Goal: Task Accomplishment & Management: Complete application form

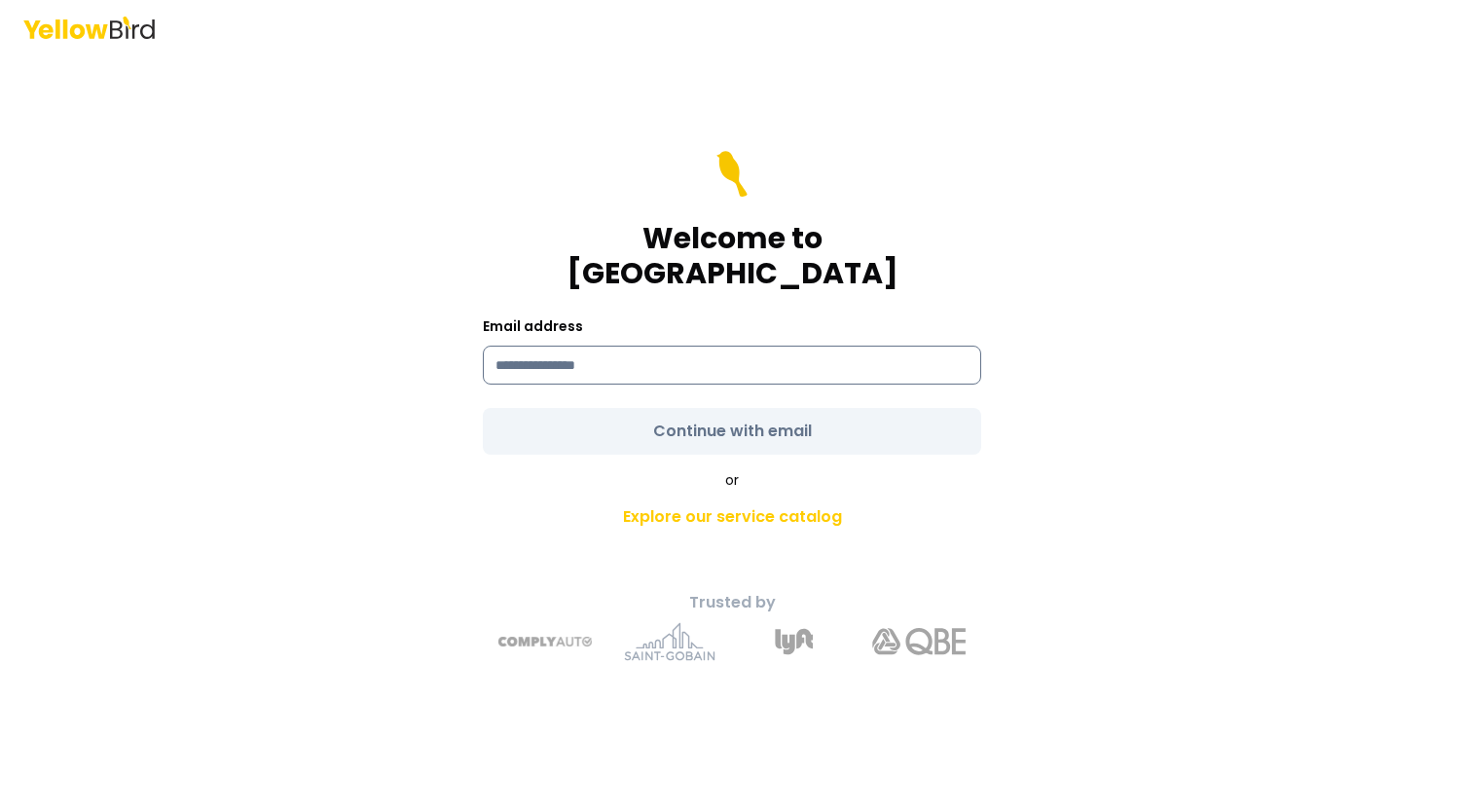
click at [670, 354] on input at bounding box center [732, 366] width 499 height 39
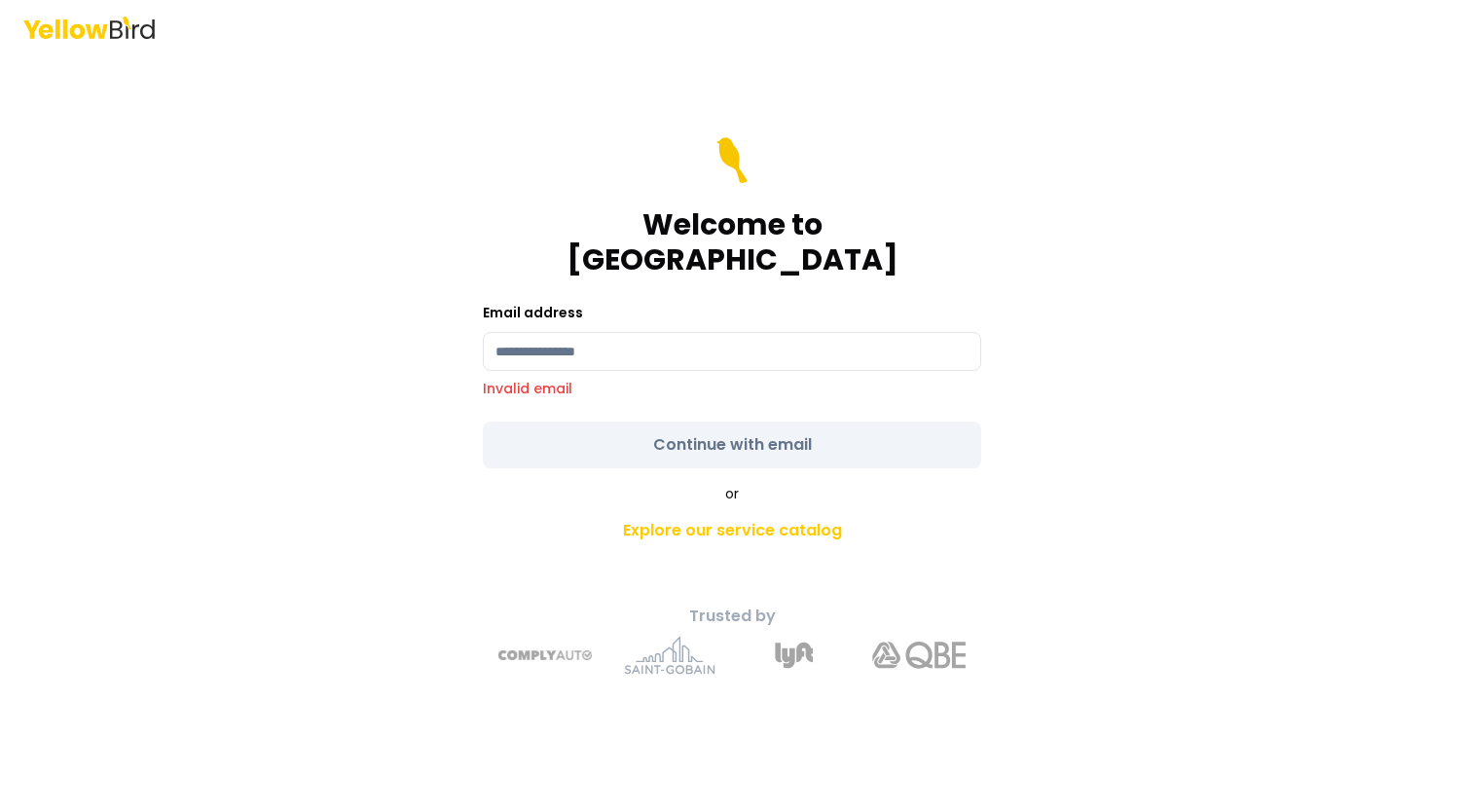
type input "**********"
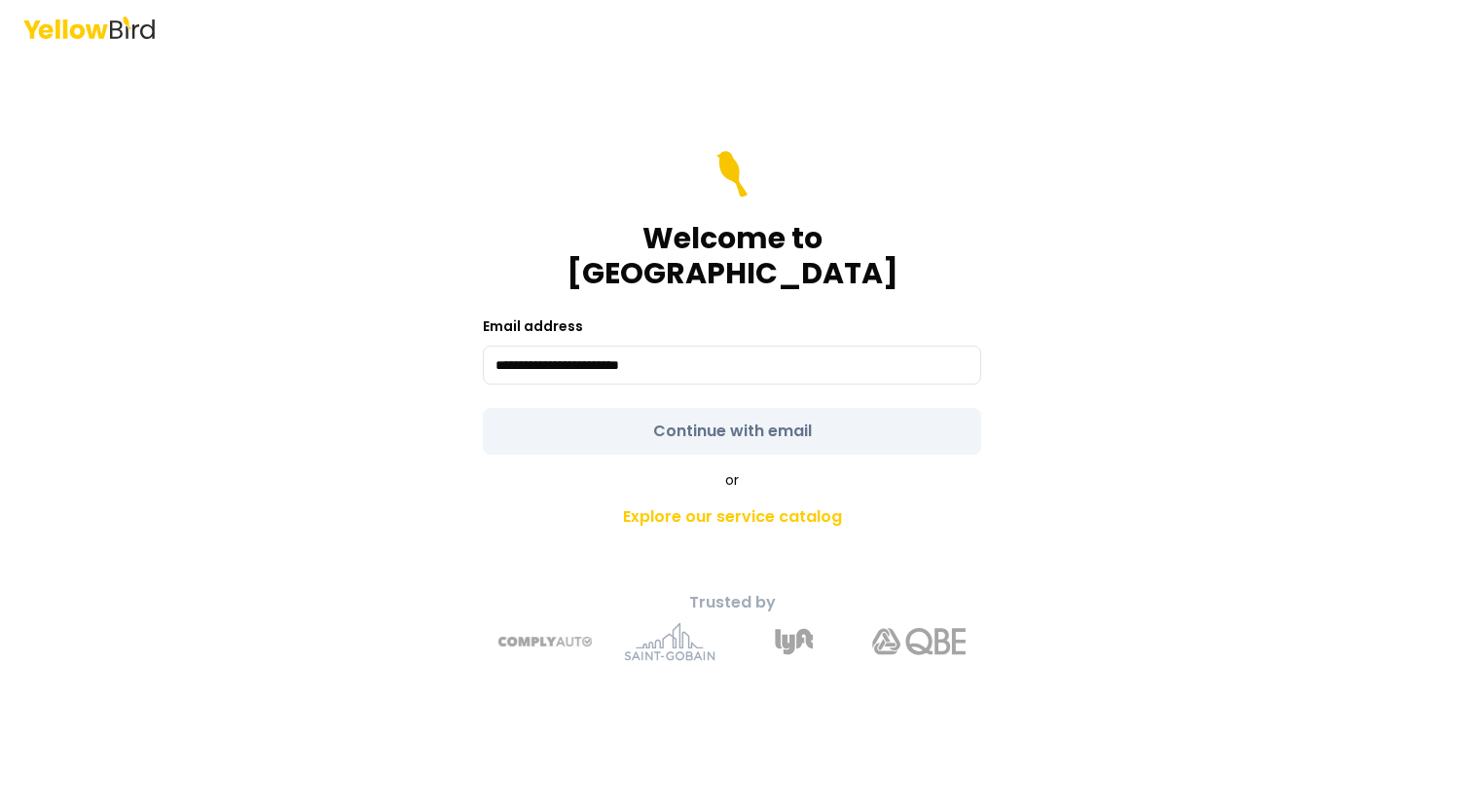
click at [747, 415] on form "**********" at bounding box center [732, 303] width 499 height 304
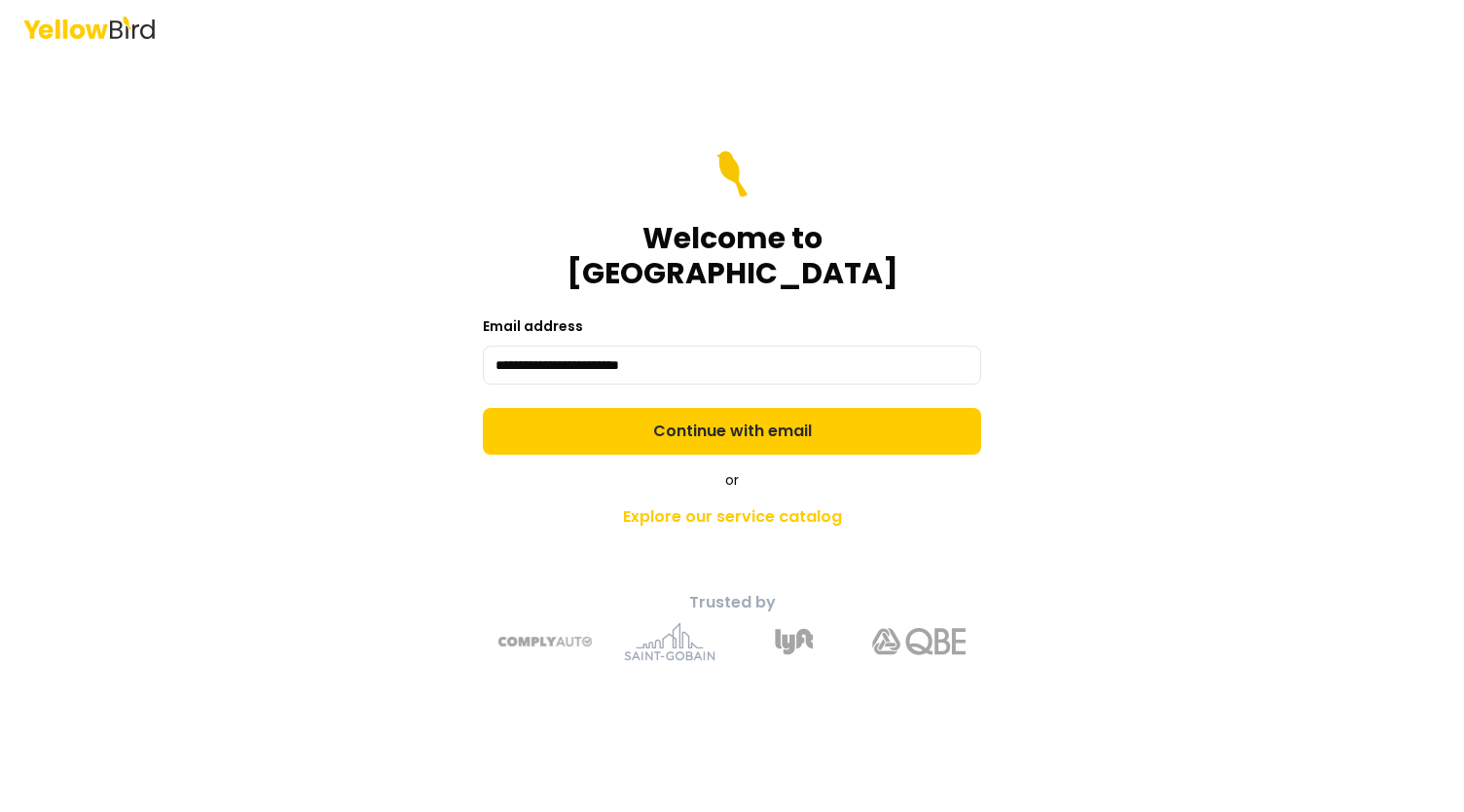
click at [747, 415] on button "Continue with email" at bounding box center [732, 431] width 499 height 46
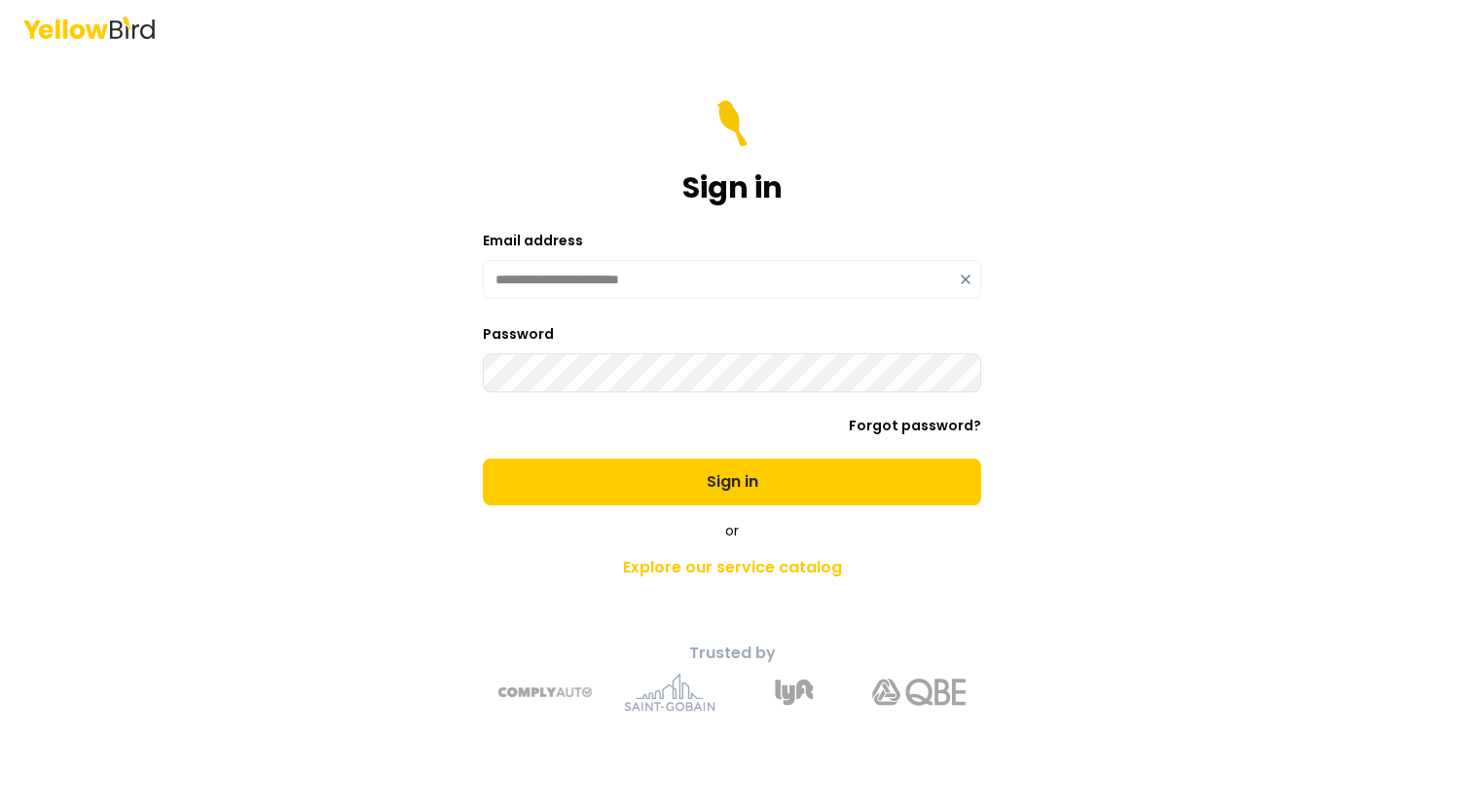
click at [740, 478] on button "Sign in" at bounding box center [732, 481] width 499 height 46
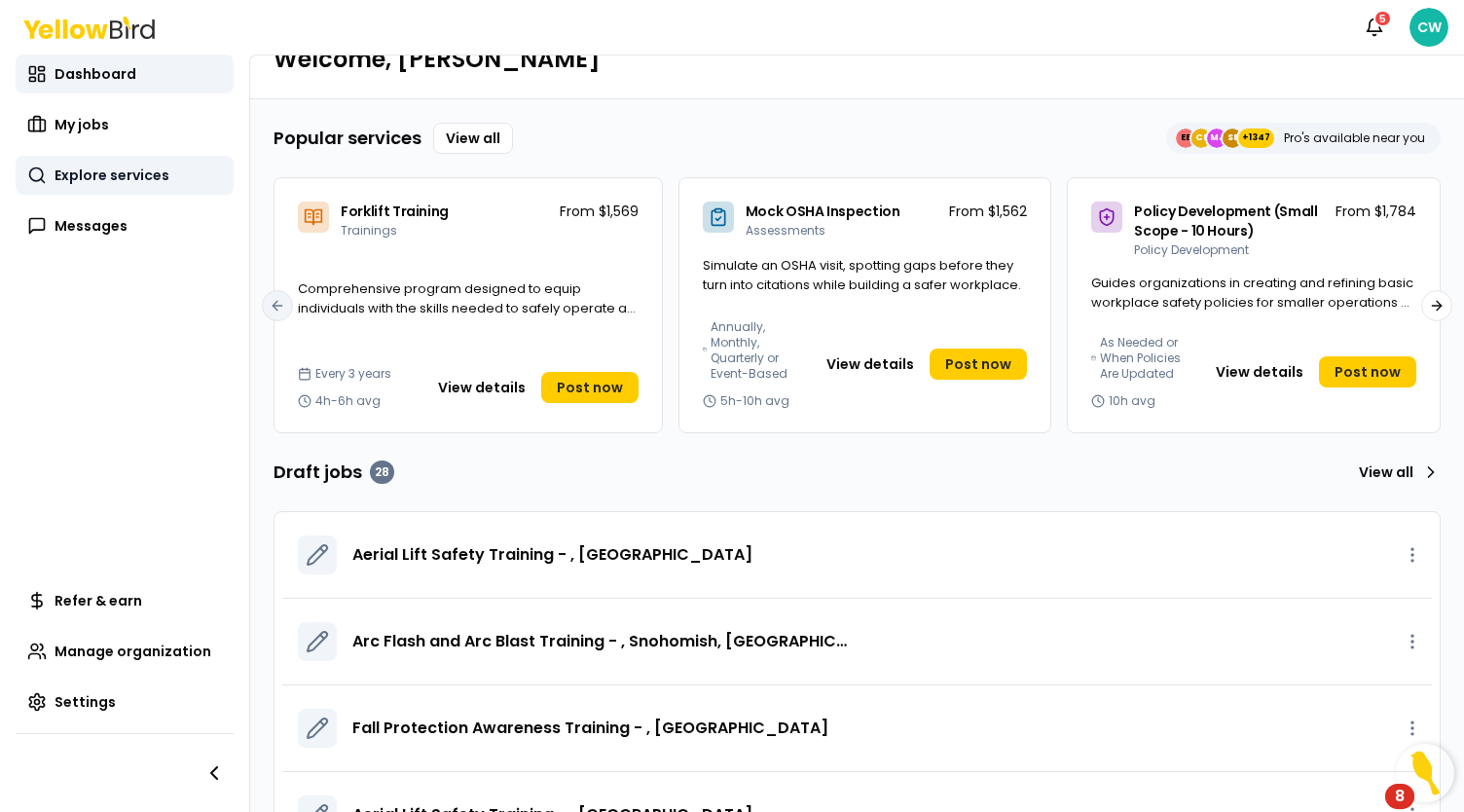
scroll to position [98, 0]
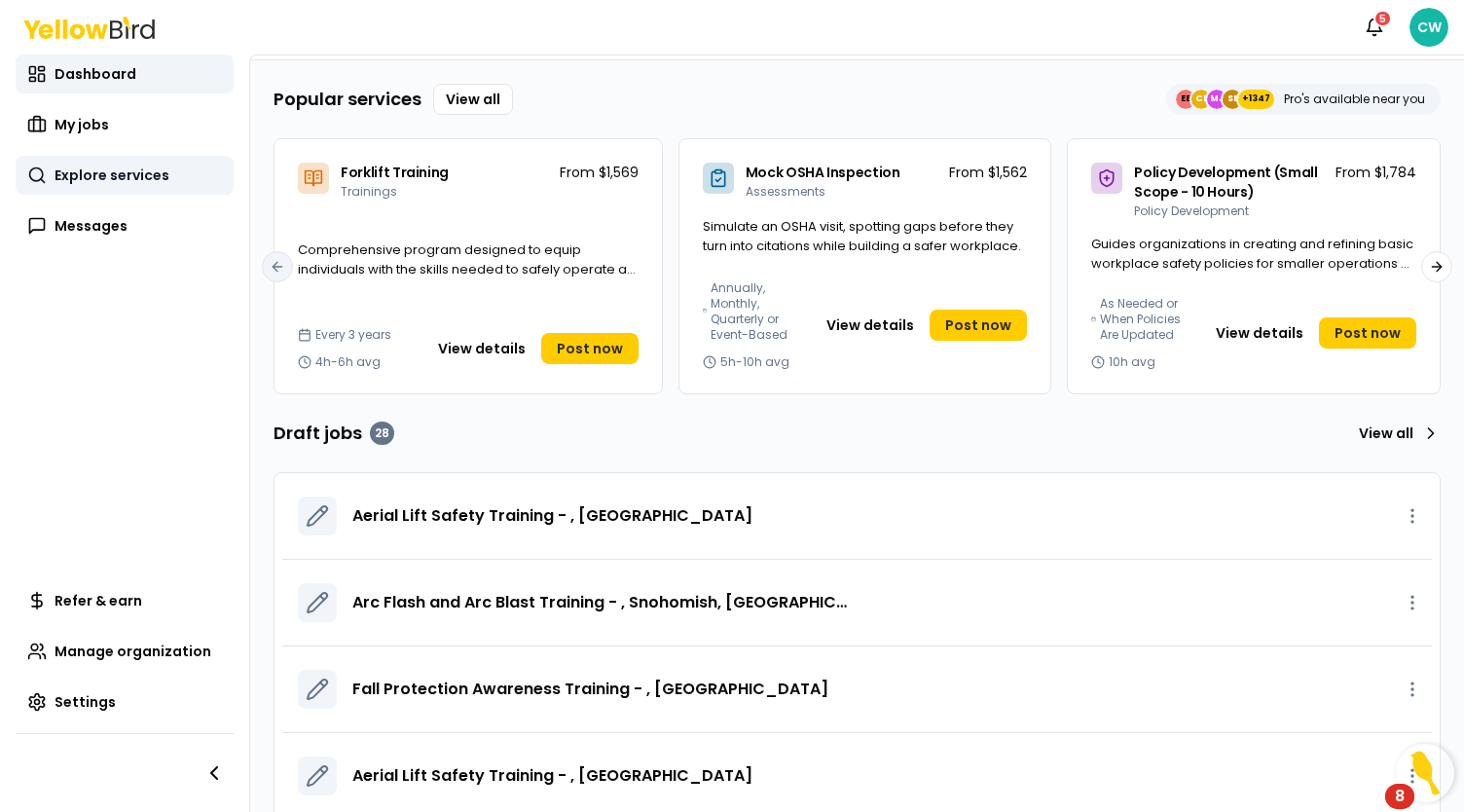
click at [94, 186] on link "Explore services" at bounding box center [124, 175] width 218 height 39
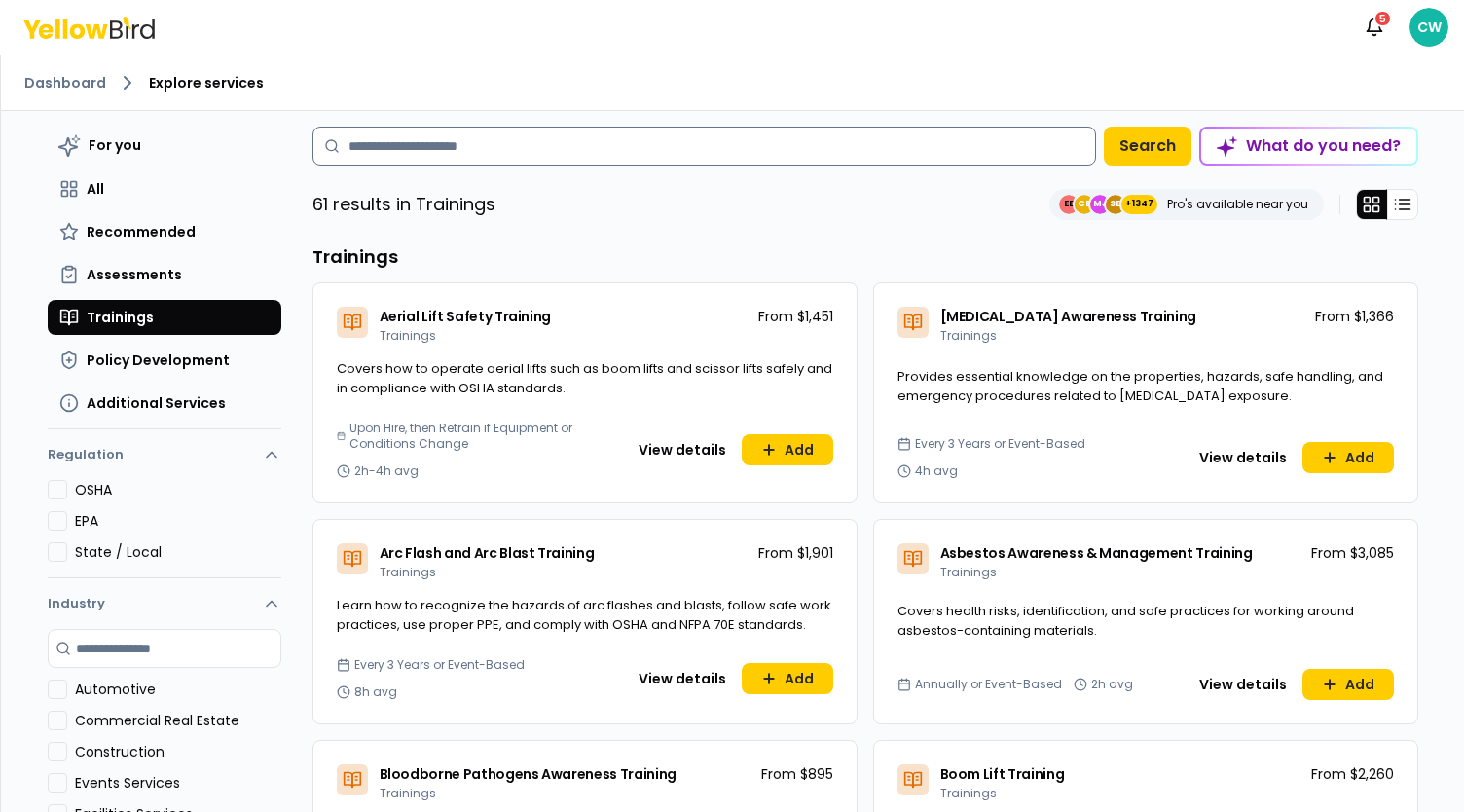
click at [569, 139] on input at bounding box center [704, 146] width 784 height 39
type input "*****"
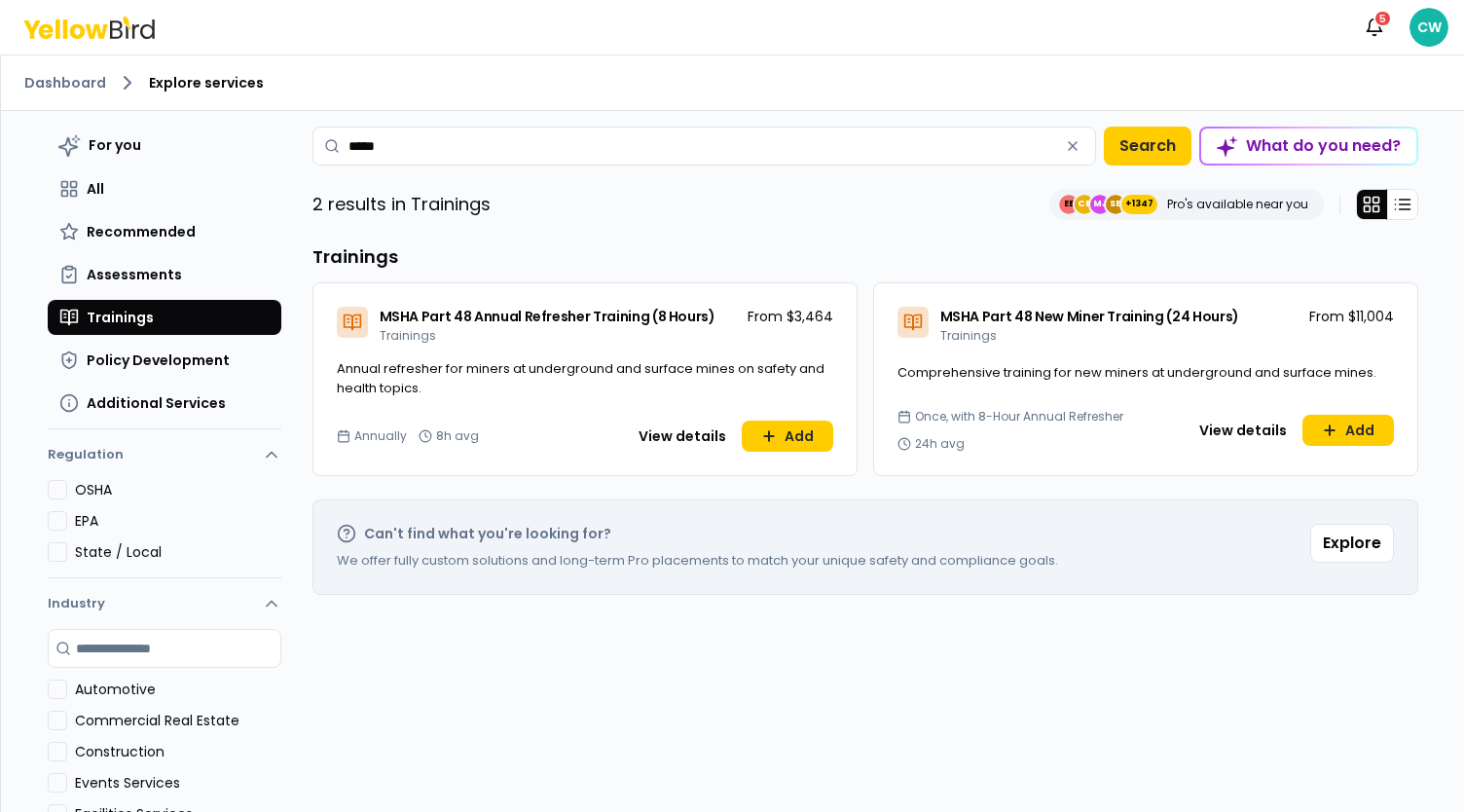
drag, startPoint x: 391, startPoint y: 147, endPoint x: 304, endPoint y: 139, distance: 87.4
click at [304, 139] on div "For you All Recommended Assessments Trainings Policy Development Additional Ser…" at bounding box center [733, 490] width 1402 height 757
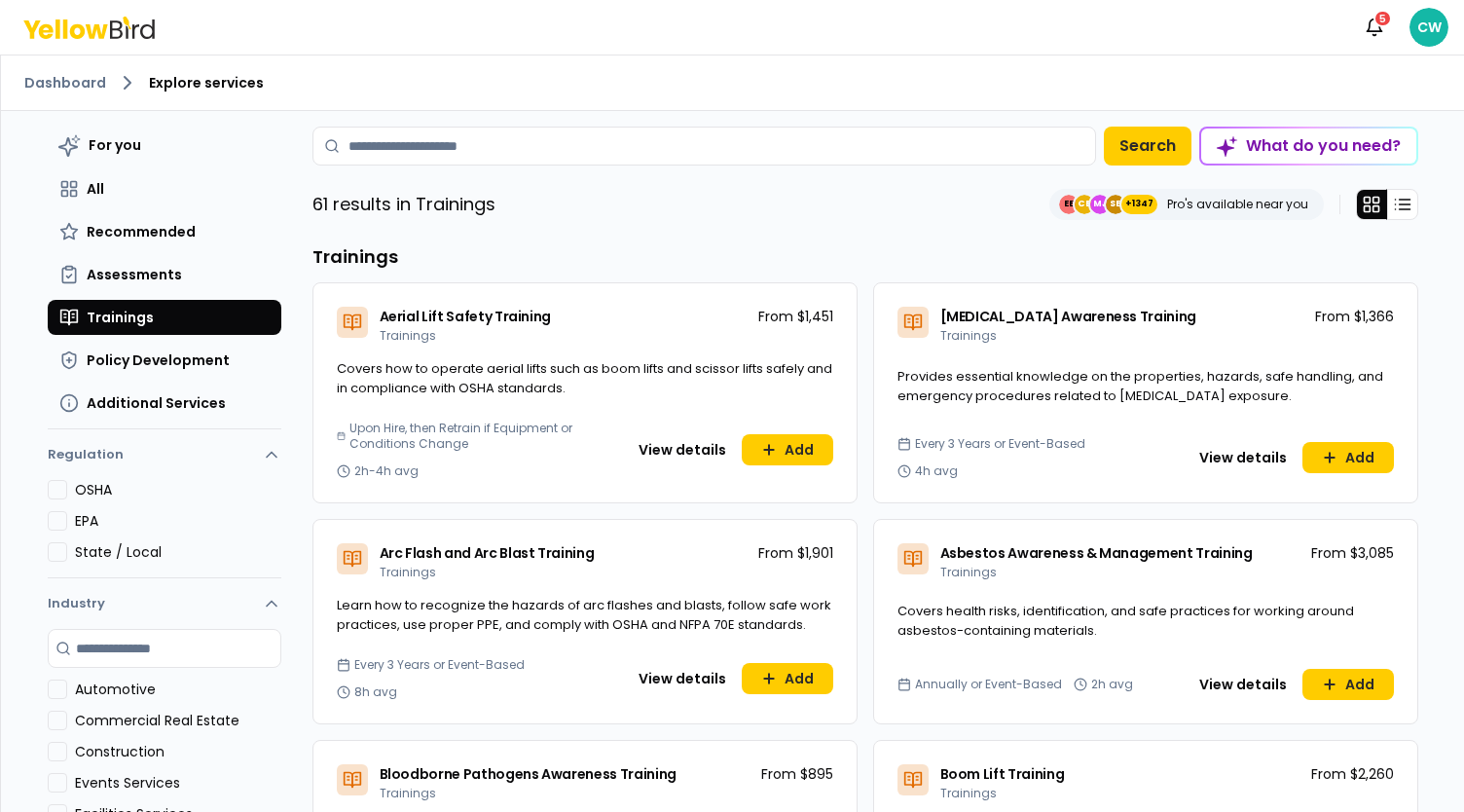
click at [1332, 145] on div "What do you need?" at bounding box center [1309, 146] width 215 height 35
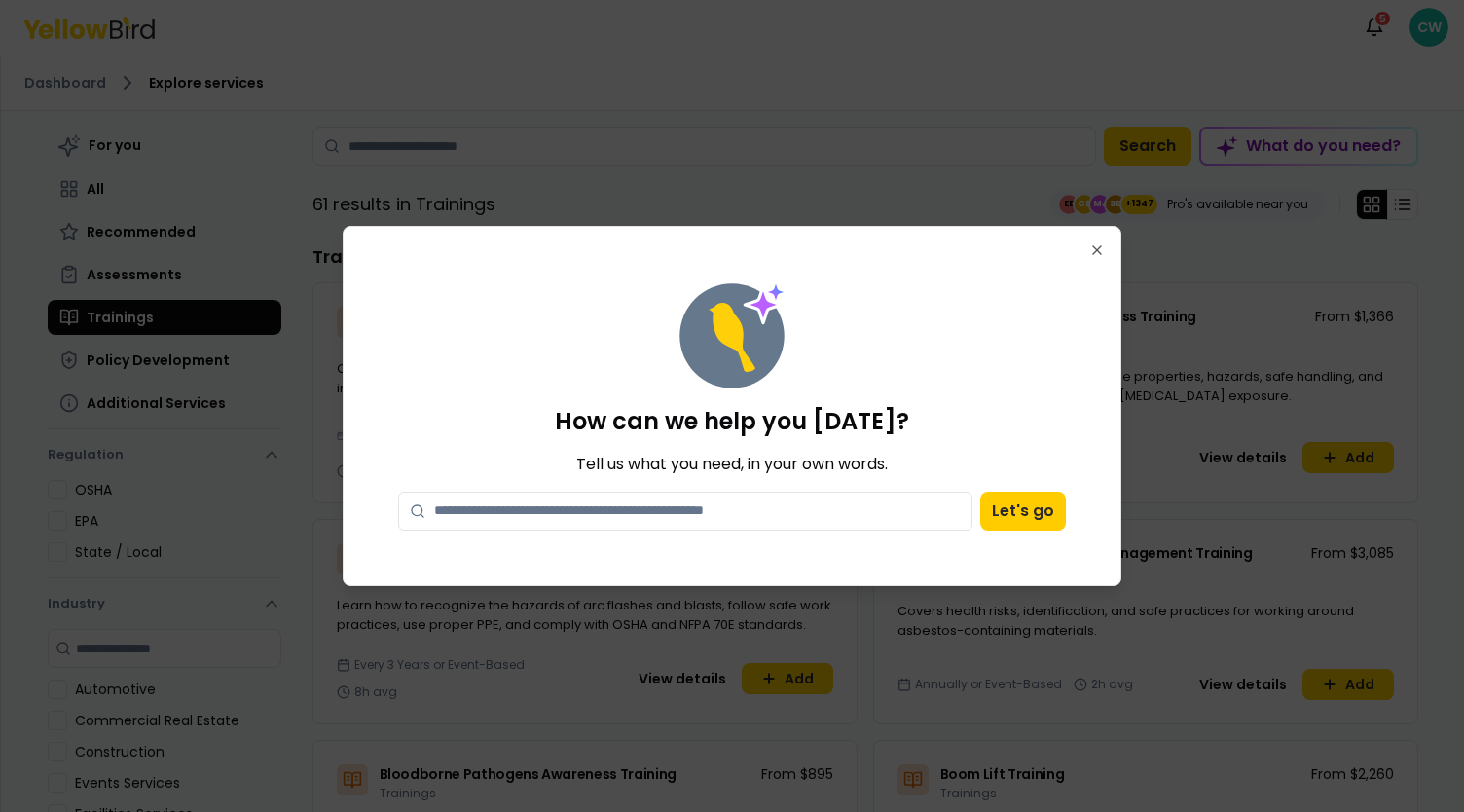
click at [795, 508] on textarea at bounding box center [685, 511] width 575 height 39
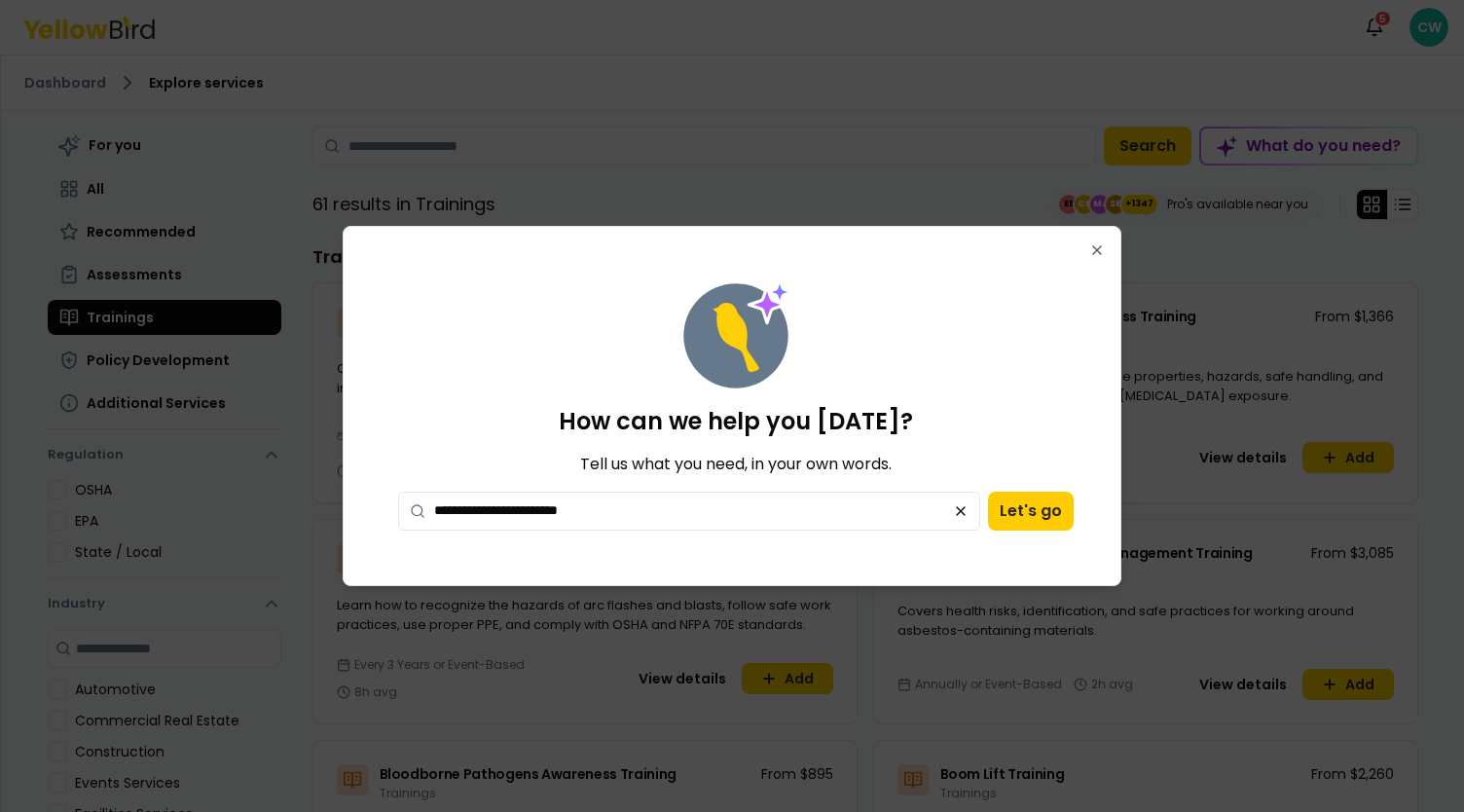
type textarea "**********"
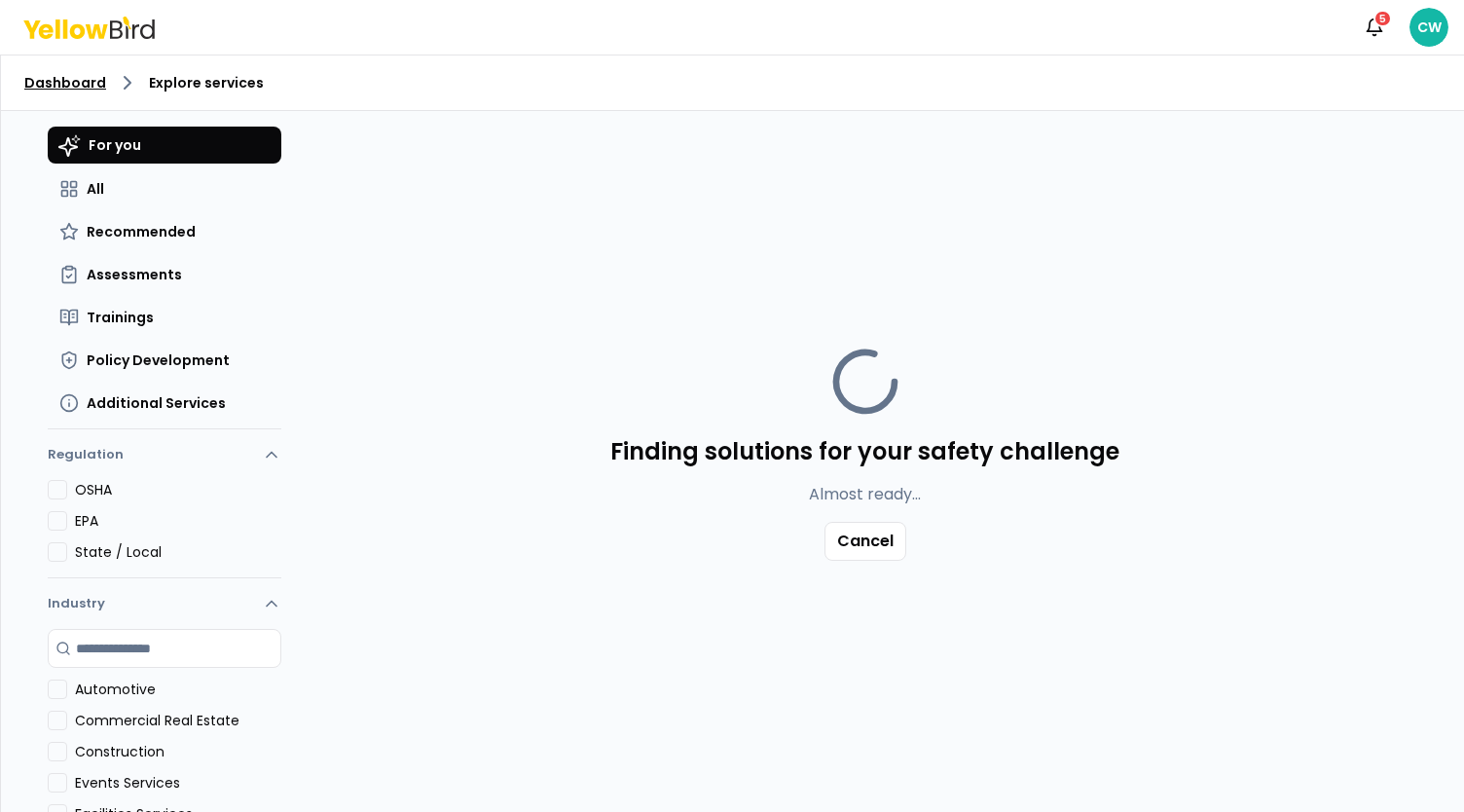
click at [85, 83] on link "Dashboard" at bounding box center [65, 83] width 82 height 20
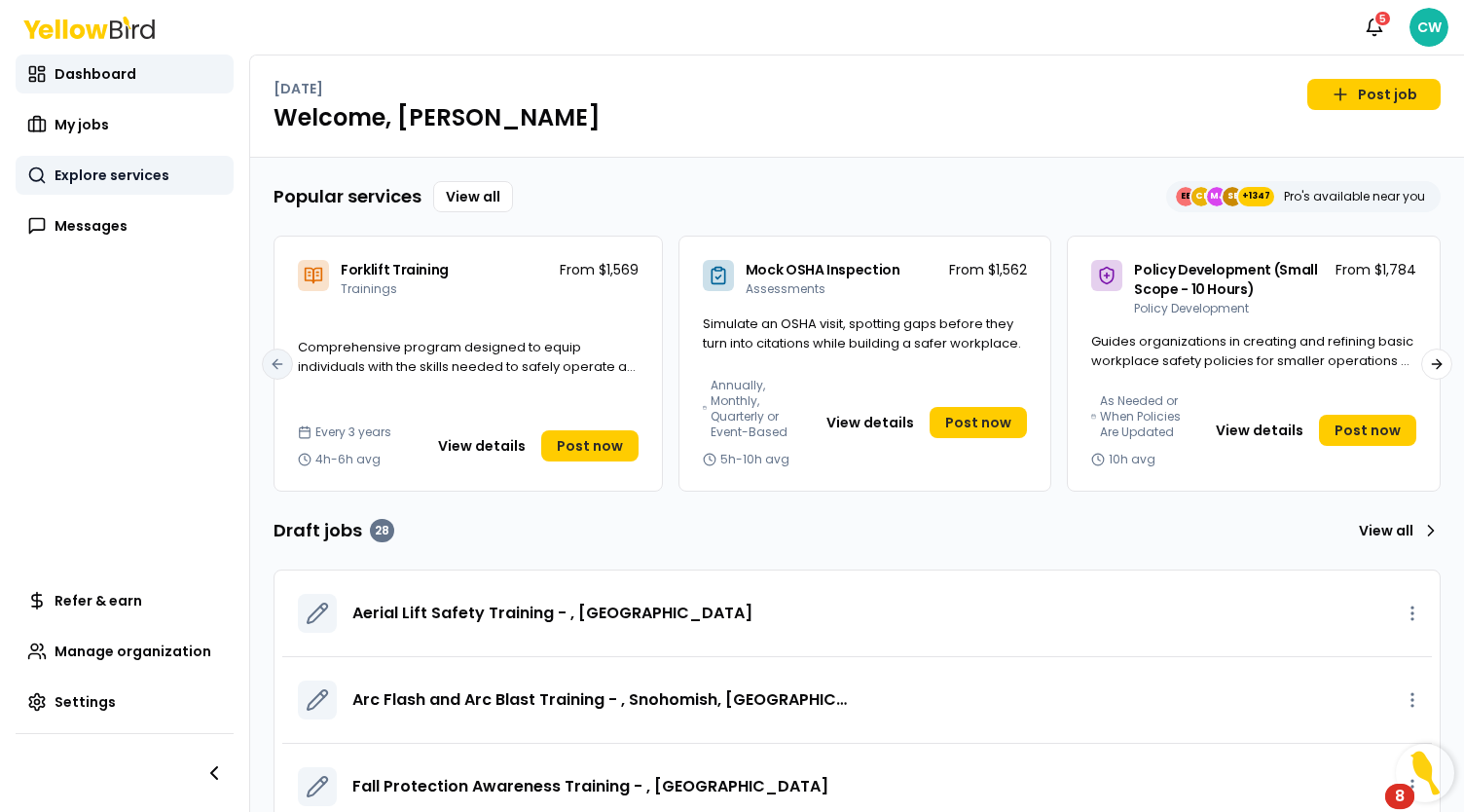
click at [154, 168] on span "Explore services" at bounding box center [111, 175] width 115 height 20
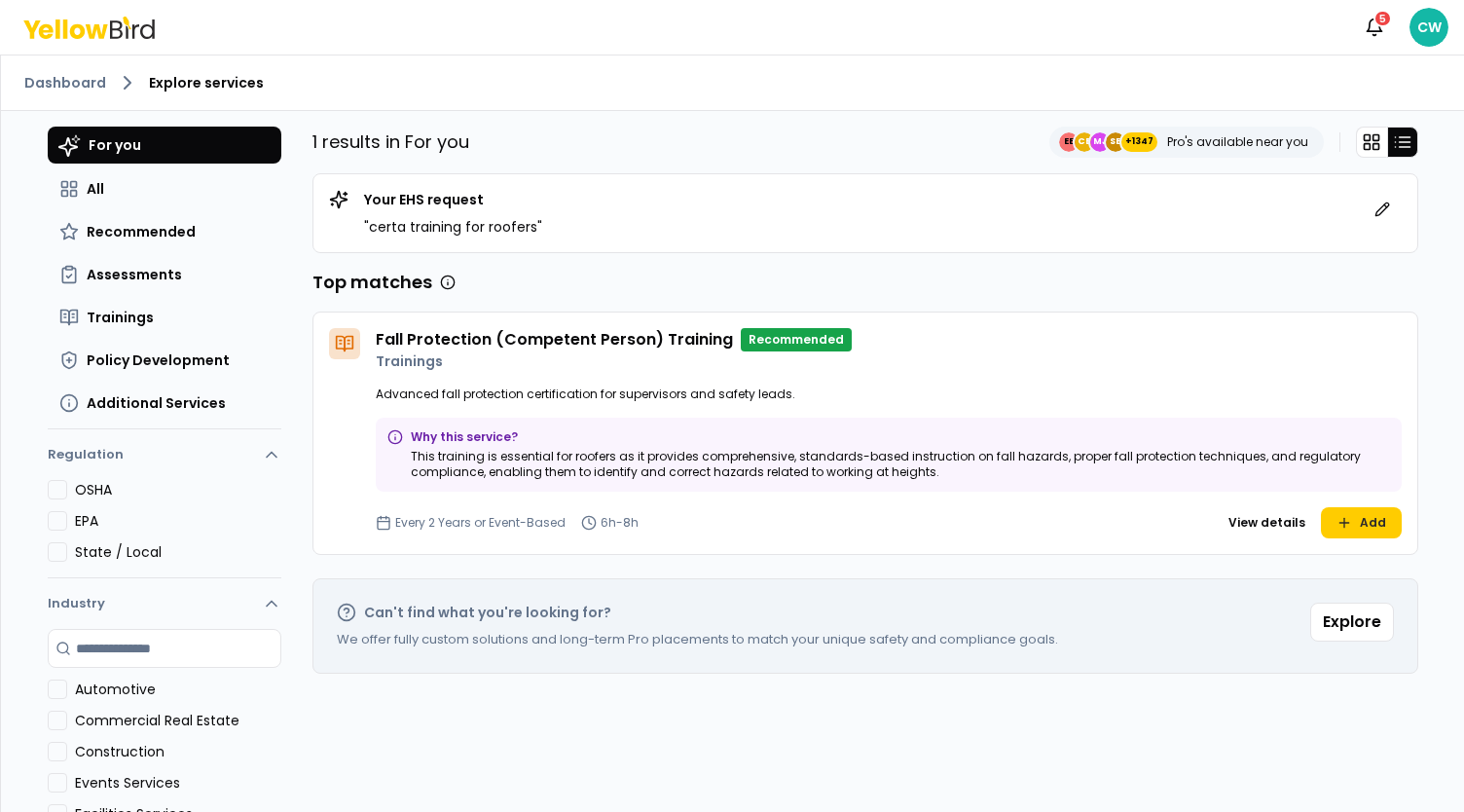
click at [603, 235] on div "Your EHS request " certa training for roofers "" at bounding box center [866, 213] width 1073 height 46
click at [1366, 214] on button at bounding box center [1383, 210] width 39 height 39
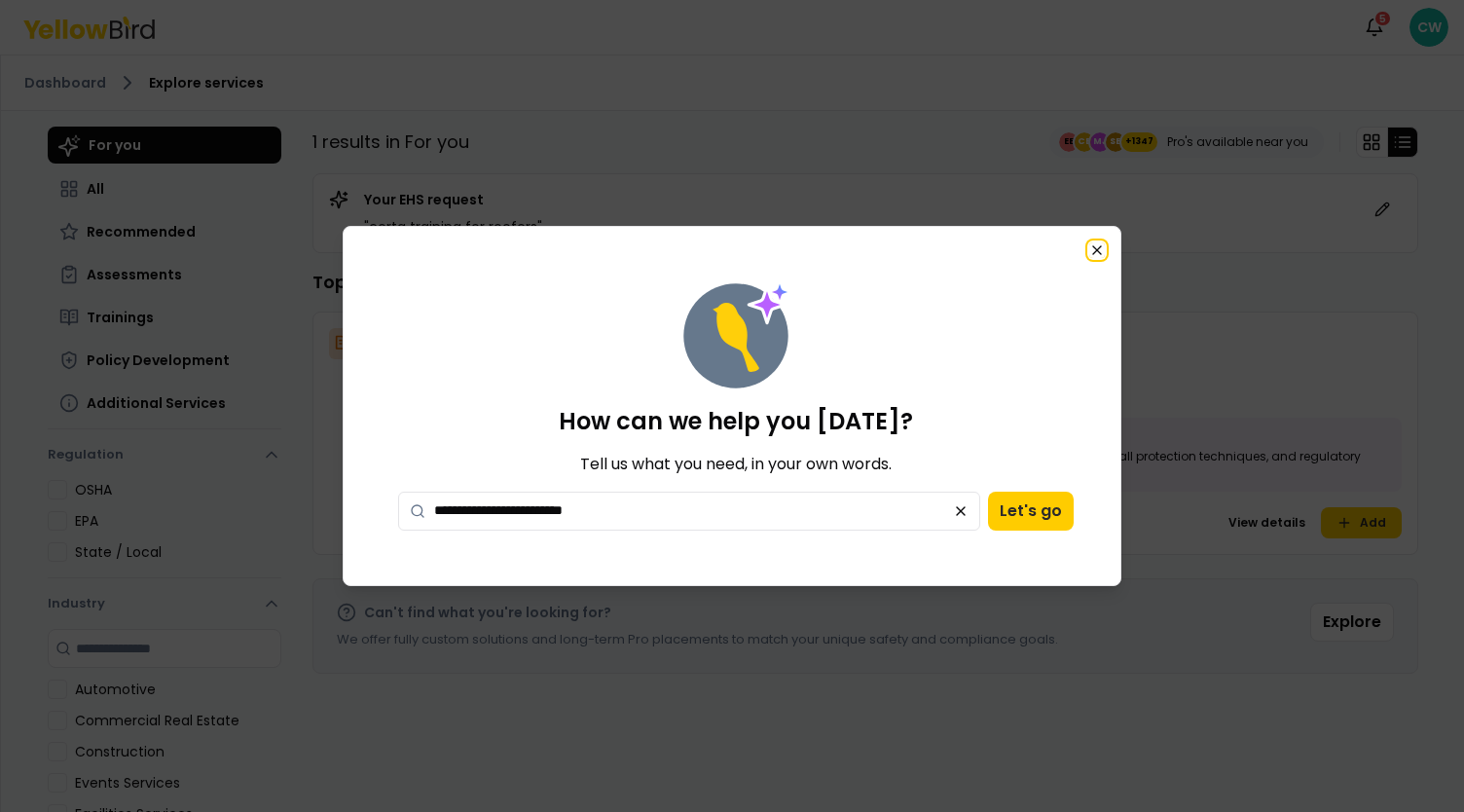
click at [1102, 248] on icon "button" at bounding box center [1097, 250] width 16 height 16
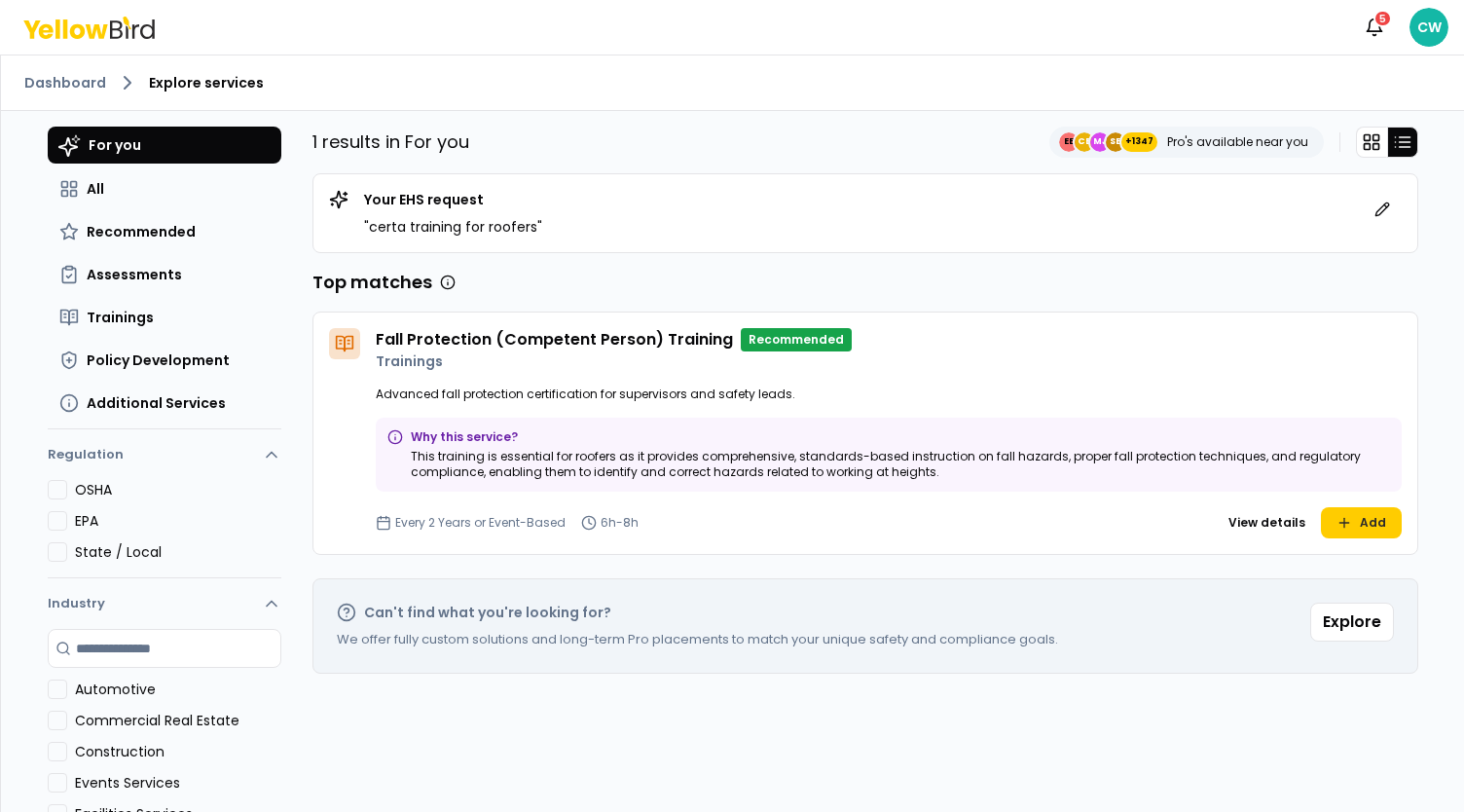
click at [610, 208] on div "Your EHS request " certa training for roofers "" at bounding box center [866, 213] width 1073 height 46
click at [466, 201] on p "Your EHS request" at bounding box center [453, 200] width 178 height 20
click at [144, 186] on button "All" at bounding box center [164, 189] width 234 height 35
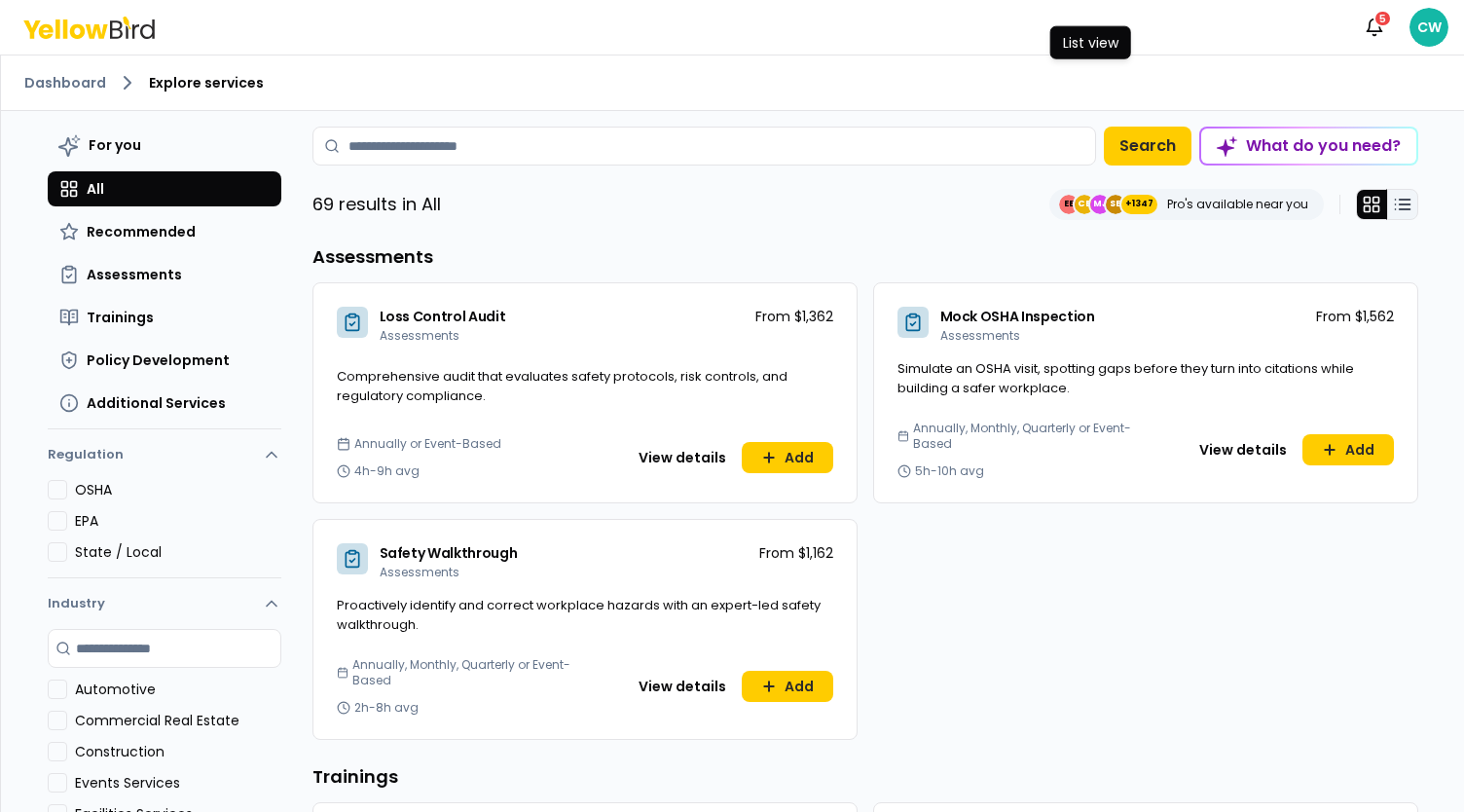
click at [1399, 199] on line at bounding box center [1404, 199] width 11 height 0
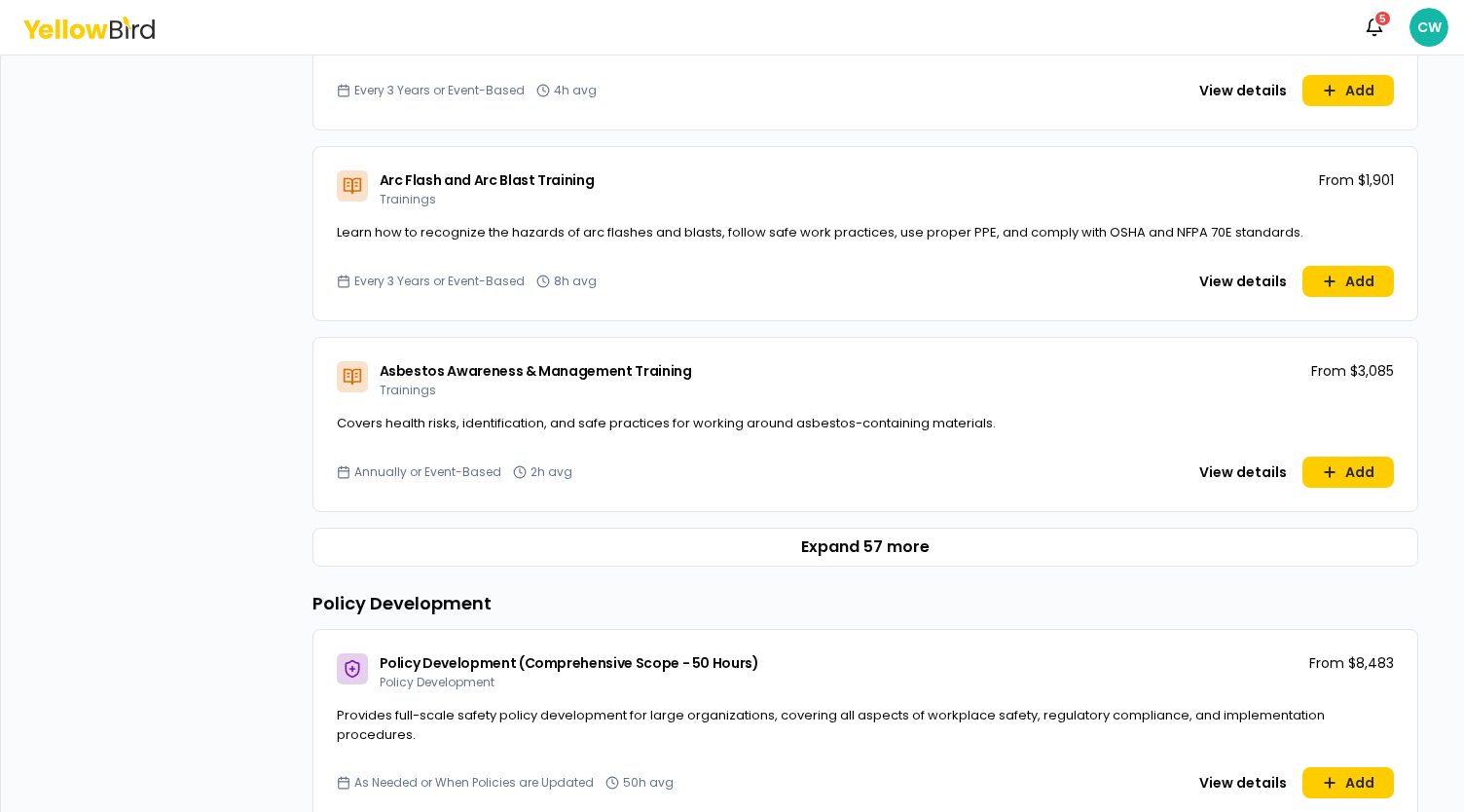
scroll to position [1168, 0]
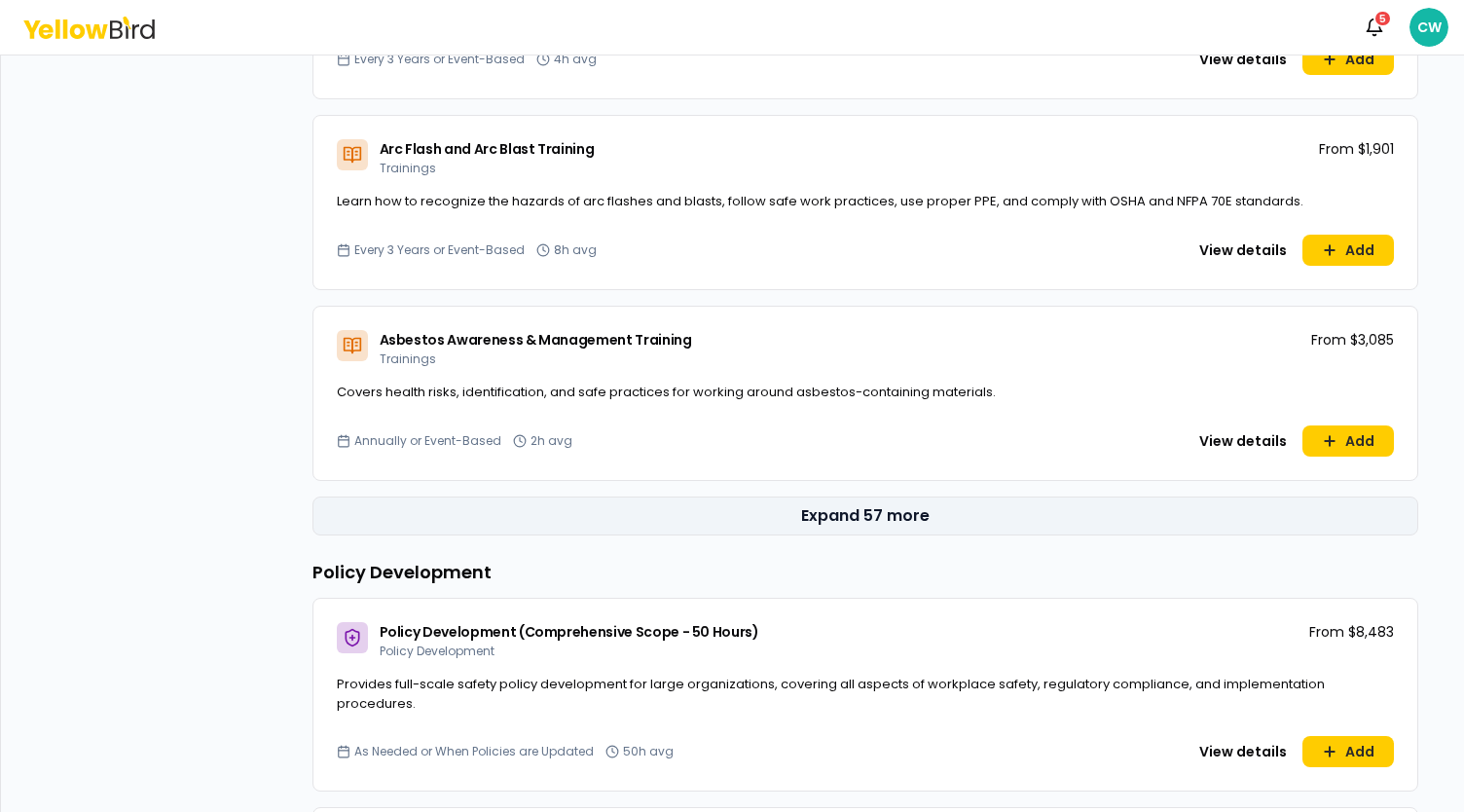
click at [875, 508] on button "Expand 57 more" at bounding box center [866, 516] width 1106 height 39
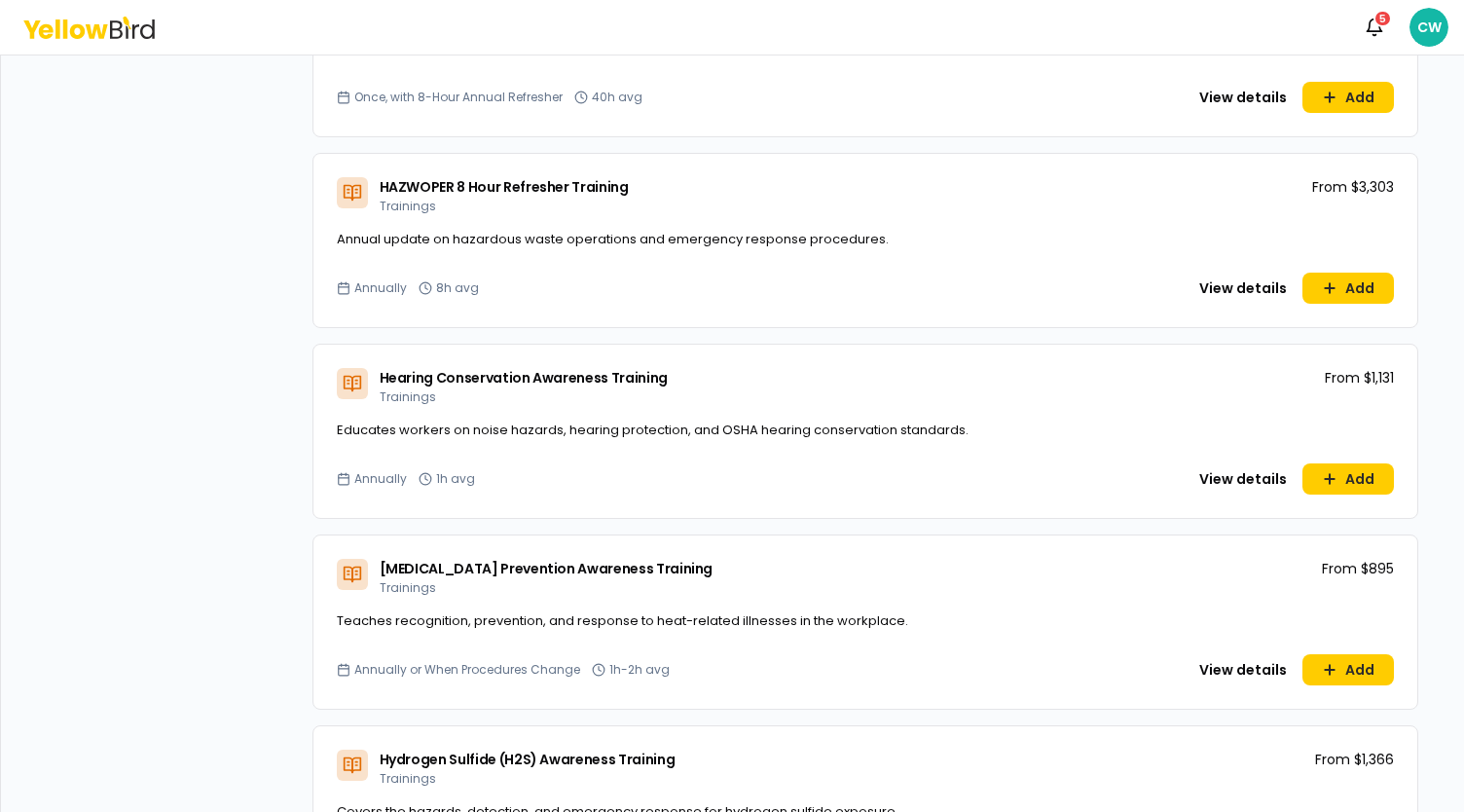
scroll to position [5547, 0]
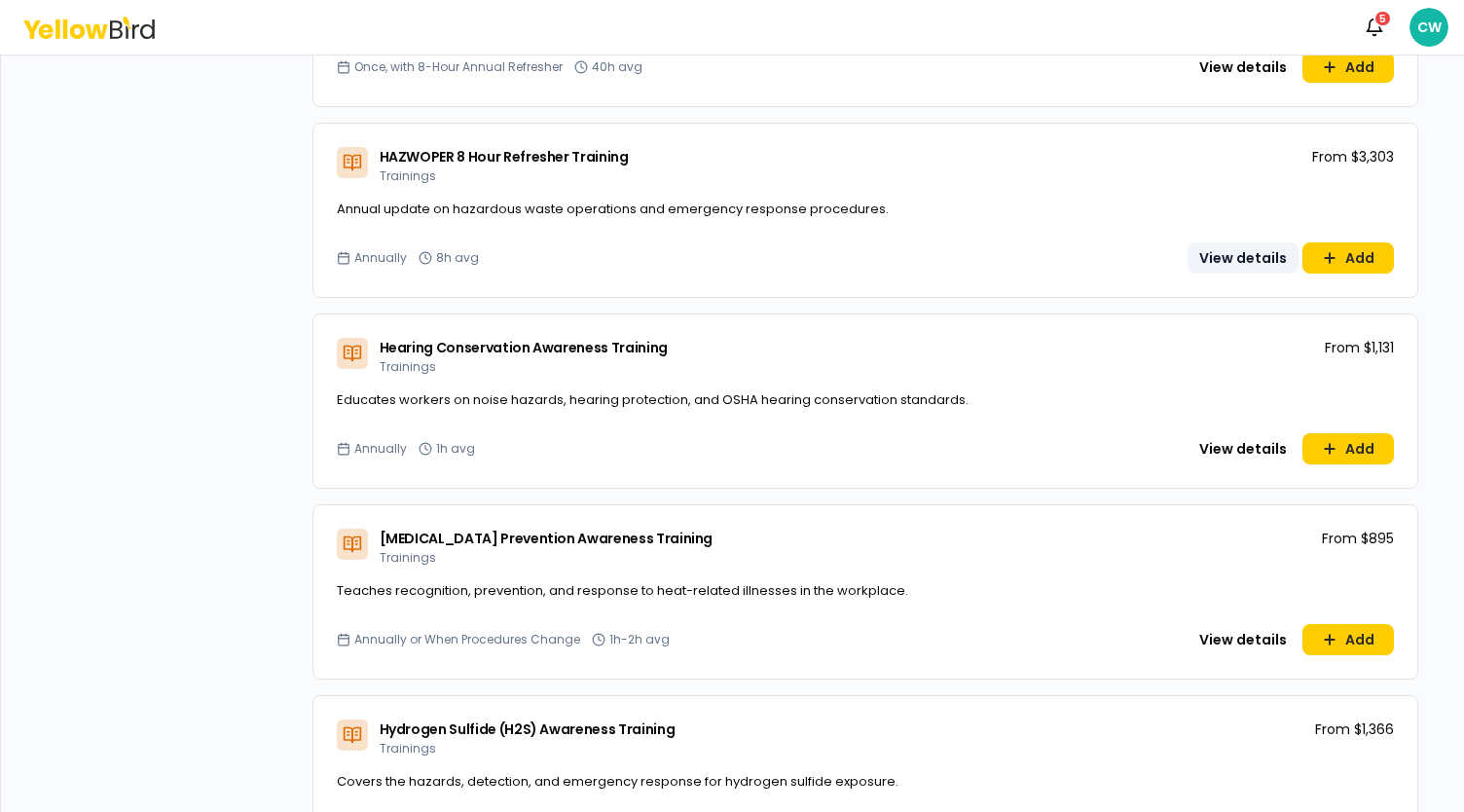
click at [1196, 256] on button "View details" at bounding box center [1243, 258] width 111 height 32
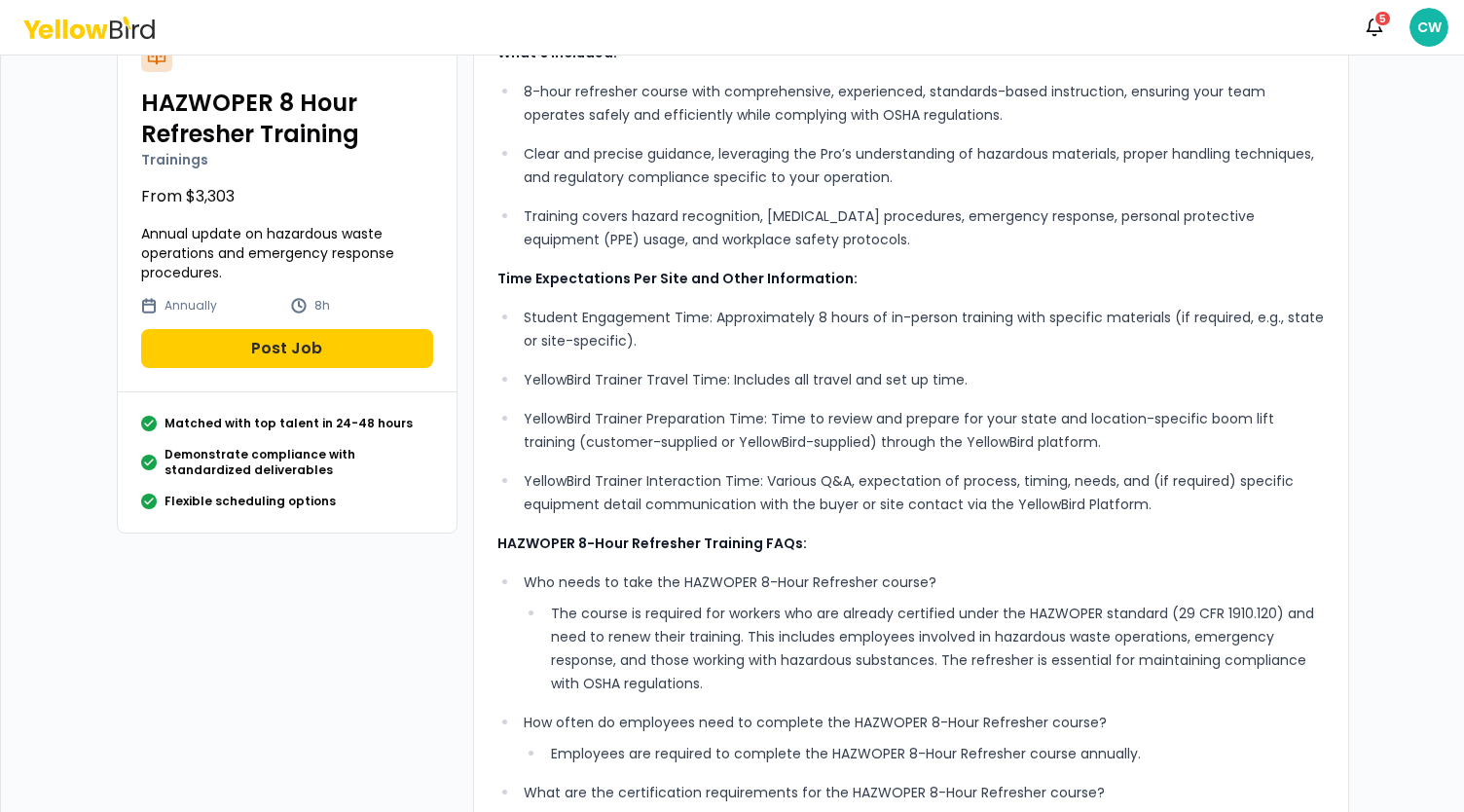
scroll to position [66, 0]
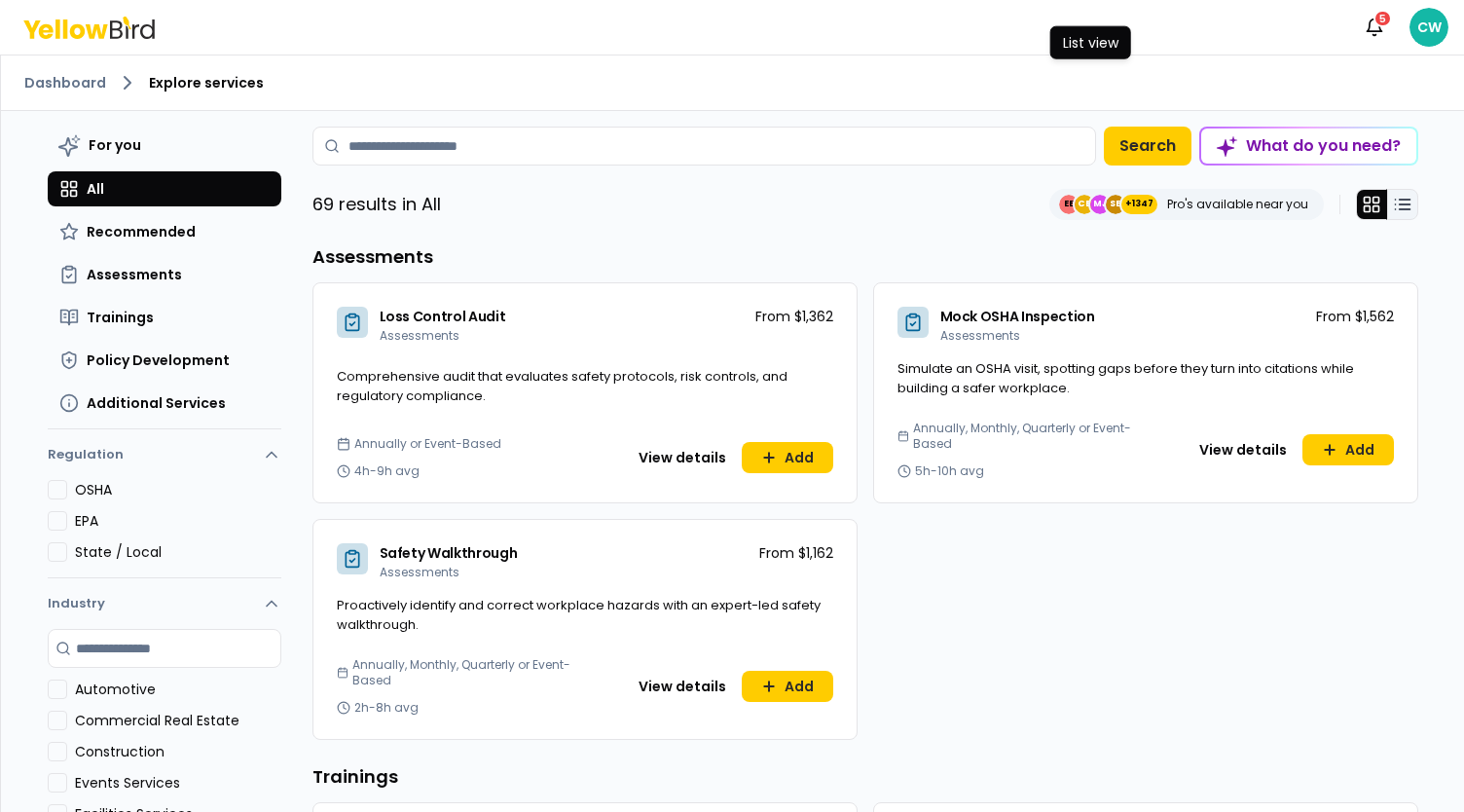
click at [1399, 204] on line at bounding box center [1404, 204] width 11 height 0
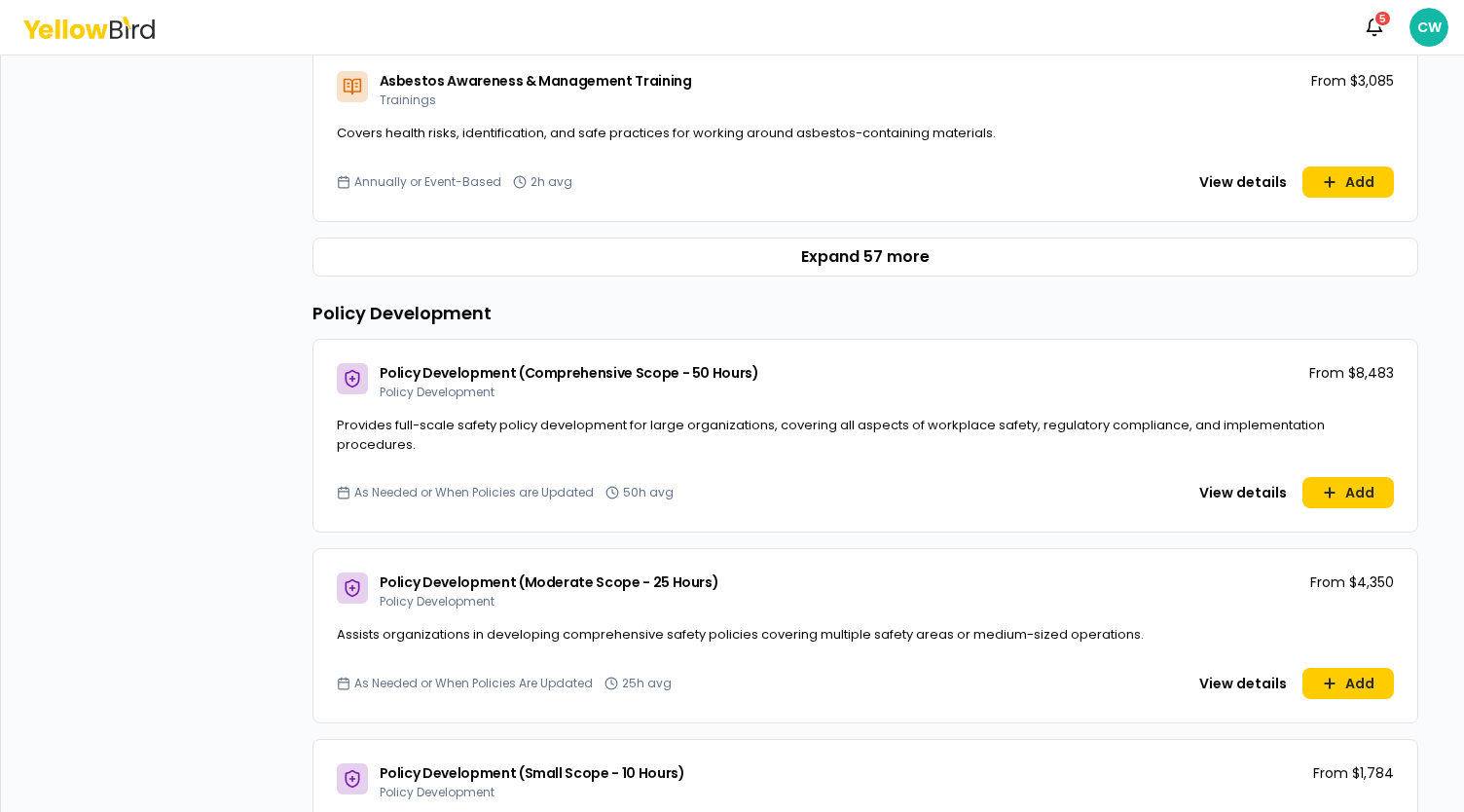
scroll to position [1232, 0]
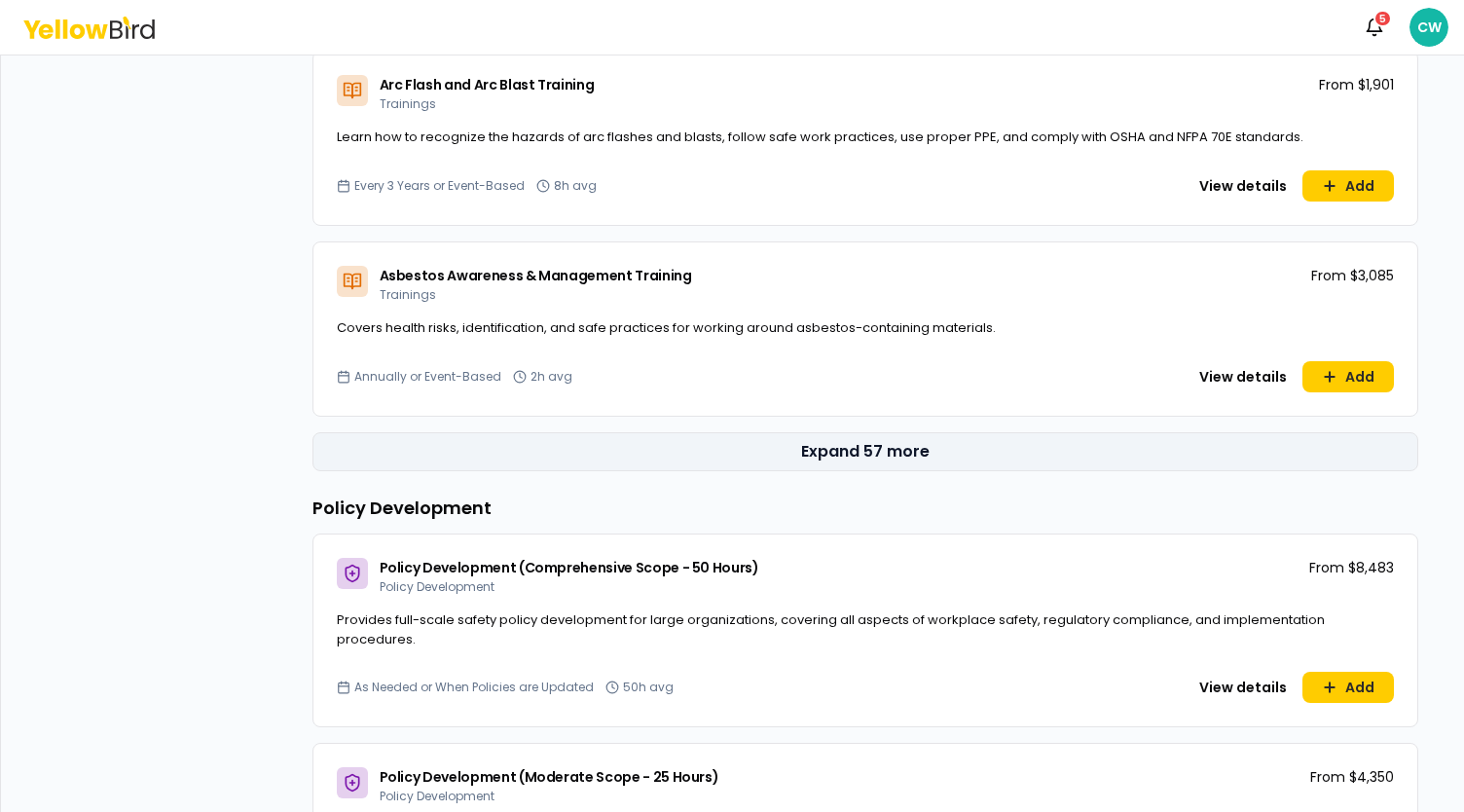
click at [870, 454] on button "Expand 57 more" at bounding box center [866, 452] width 1106 height 39
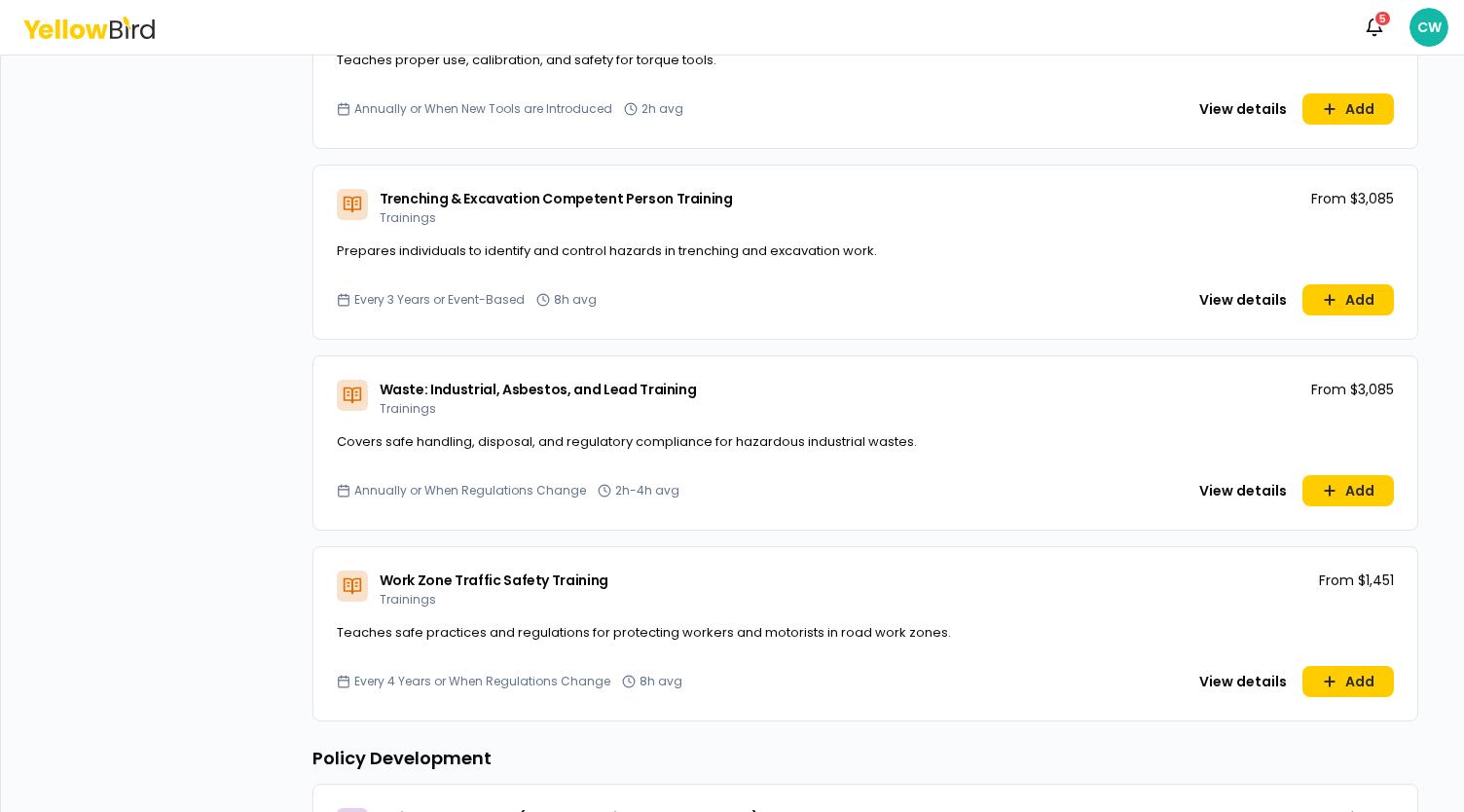
scroll to position [11840, 0]
